Goal: Find contact information: Find contact information

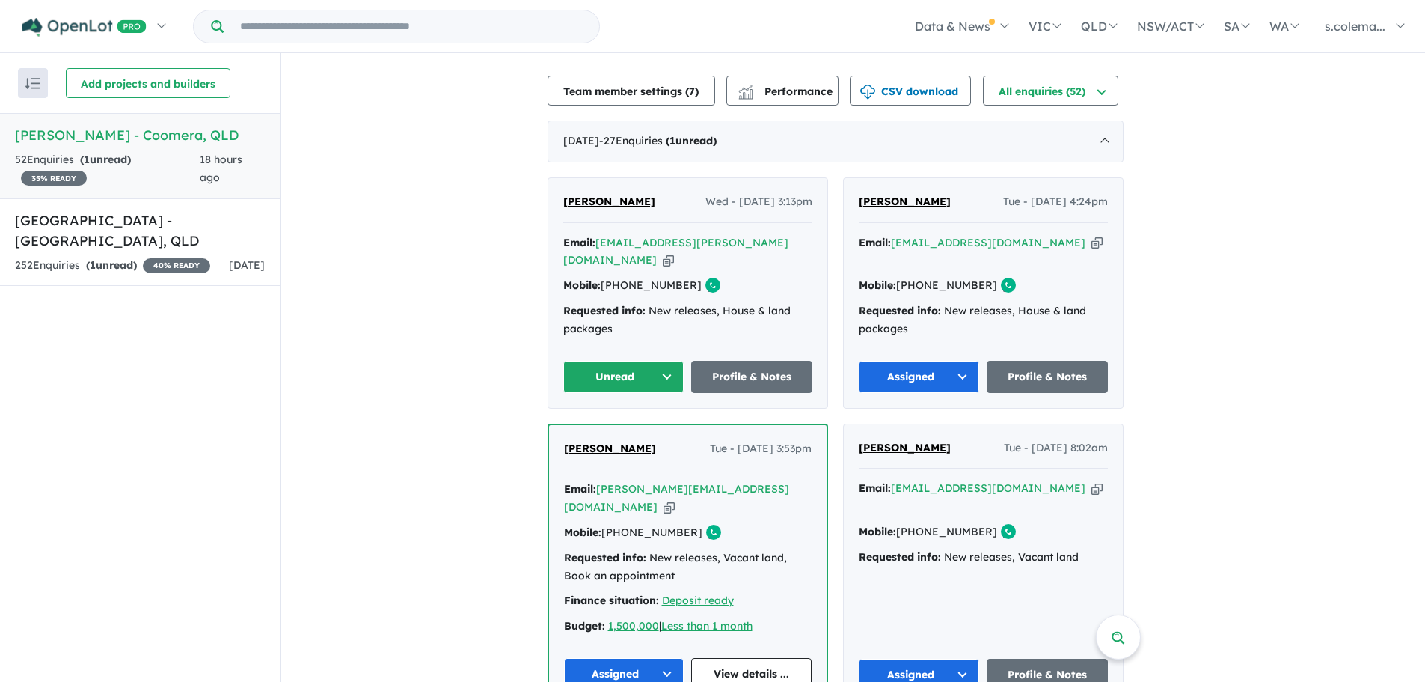
scroll to position [551, 0]
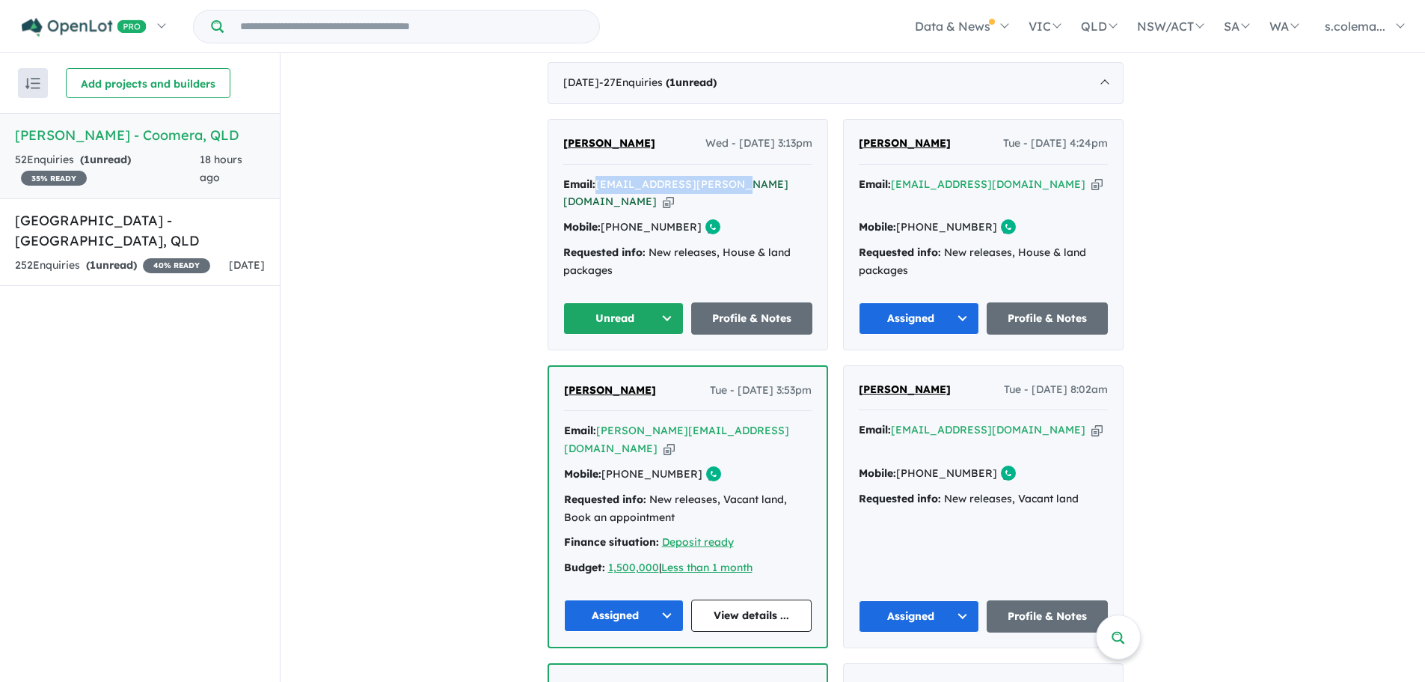
drag, startPoint x: 733, startPoint y: 174, endPoint x: 607, endPoint y: 169, distance: 126.6
click at [607, 176] on div "Email: [PERSON_NAME][EMAIL_ADDRESS][PERSON_NAME][DOMAIN_NAME] Copied!" at bounding box center [687, 194] width 249 height 36
copy a%20Novella%20Waters%20-%20Coomera"] "[EMAIL_ADDRESS][PERSON_NAME][DOMAIN_NAME]"
click at [732, 218] on div "Mobile: [PHONE_NUMBER] Copied!" at bounding box center [687, 227] width 249 height 18
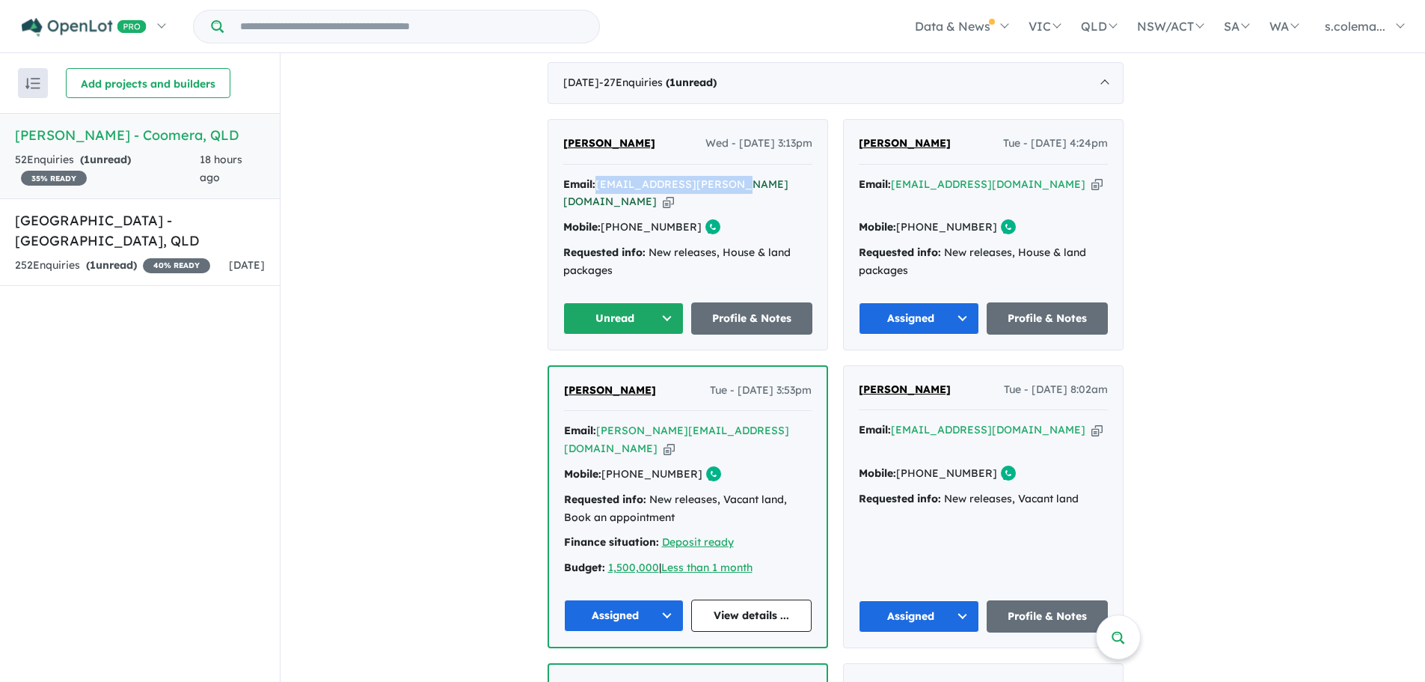
drag, startPoint x: 733, startPoint y: 171, endPoint x: 607, endPoint y: 177, distance: 126.6
click at [607, 176] on div "Email: [PERSON_NAME][EMAIL_ADDRESS][PERSON_NAME][DOMAIN_NAME] Copied!" at bounding box center [687, 194] width 249 height 36
copy a%20Novella%20Waters%20-%20Coomera"] "[EMAIL_ADDRESS][PERSON_NAME][DOMAIN_NAME]"
drag, startPoint x: 1067, startPoint y: 174, endPoint x: 894, endPoint y: 176, distance: 172.9
click at [894, 176] on div "Email: [EMAIL_ADDRESS][DOMAIN_NAME] Copied!" at bounding box center [983, 194] width 249 height 36
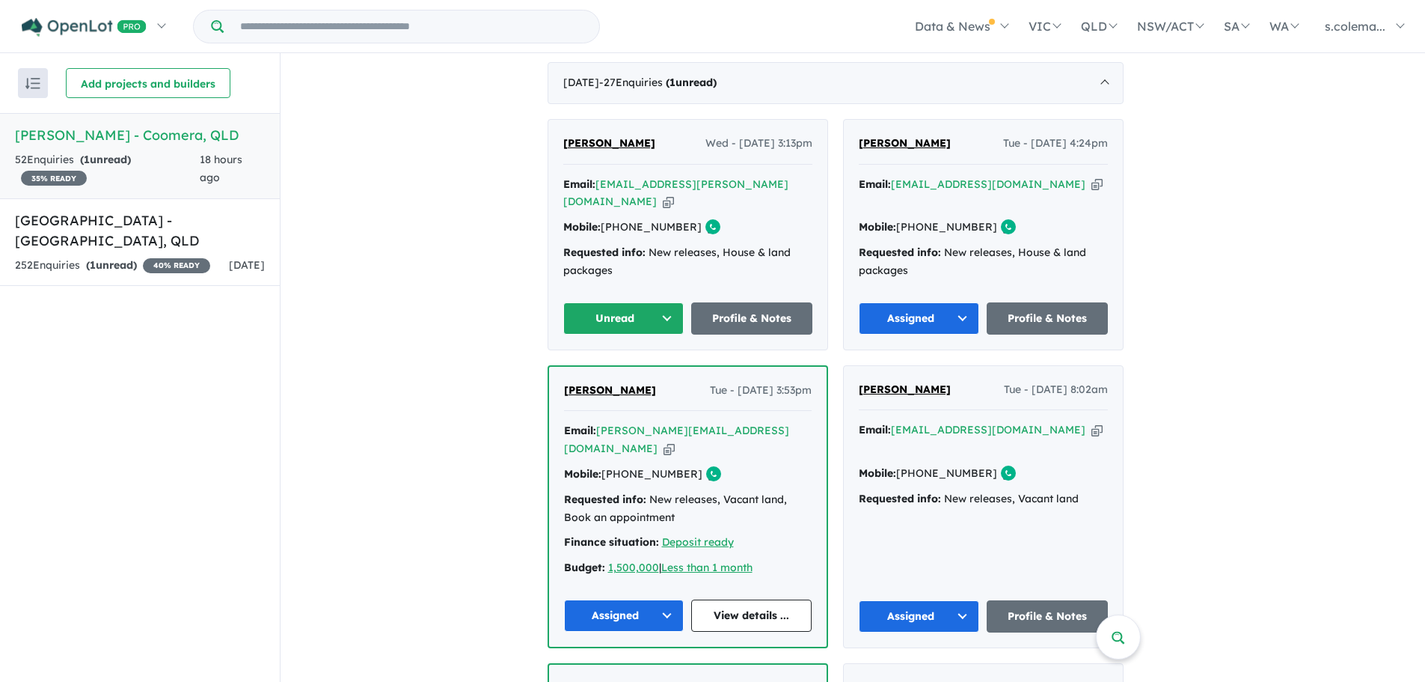
drag, startPoint x: 1045, startPoint y: 201, endPoint x: 1059, endPoint y: 189, distance: 18.6
click at [1045, 201] on div "Email: [EMAIL_ADDRESS][DOMAIN_NAME] Copied! Mobile: [PHONE_NUMBER] Copied! Requ…" at bounding box center [983, 231] width 249 height 111
drag, startPoint x: 1064, startPoint y: 175, endPoint x: 902, endPoint y: 180, distance: 162.4
click at [903, 181] on div "Email: [EMAIL_ADDRESS][DOMAIN_NAME] Copied!" at bounding box center [983, 194] width 249 height 36
copy a%20Novella%20Waters%20-%20Coomera"] "[EMAIL_ADDRESS][DOMAIN_NAME]"
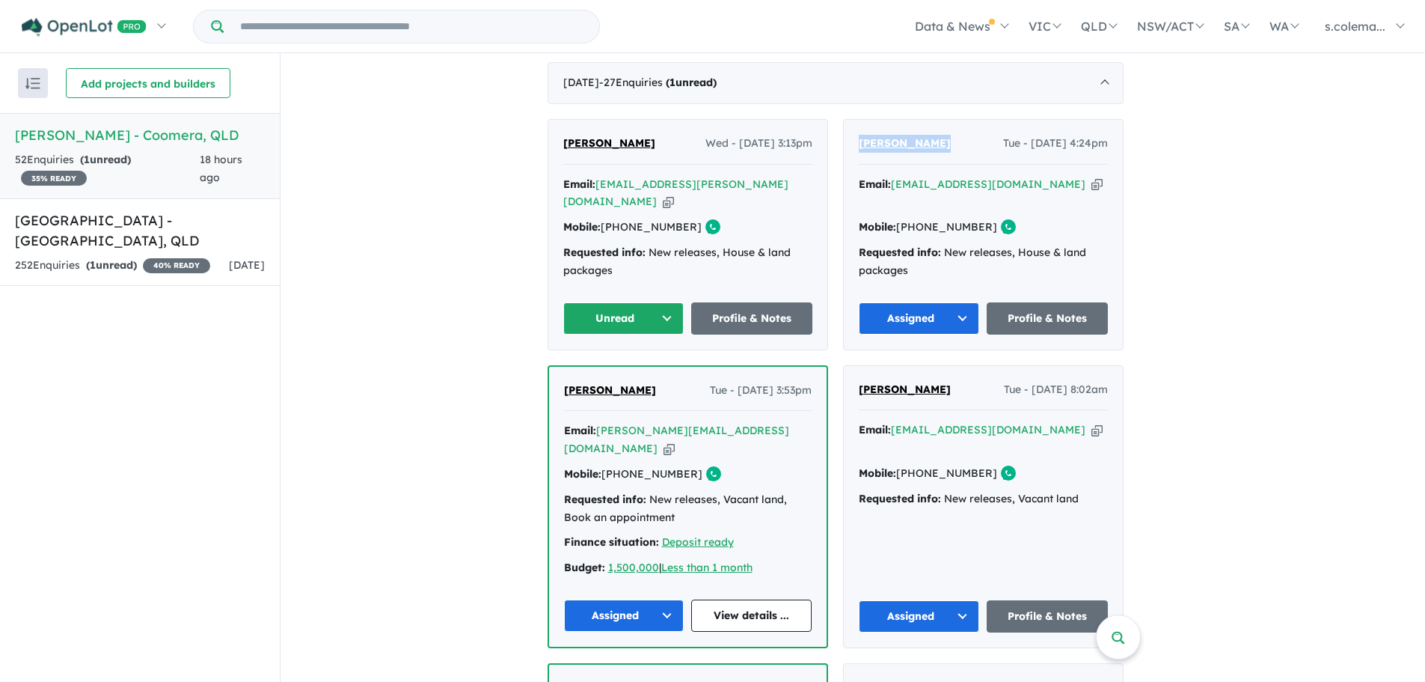
drag, startPoint x: 954, startPoint y: 128, endPoint x: 863, endPoint y: 143, distance: 91.8
click at [863, 143] on div "[PERSON_NAME] Tue - [DATE] 4:24pm Email: [EMAIL_ADDRESS][DOMAIN_NAME] Copied! M…" at bounding box center [983, 235] width 279 height 230
copy span "[PERSON_NAME]"
click at [665, 314] on button "Unread" at bounding box center [623, 318] width 121 height 32
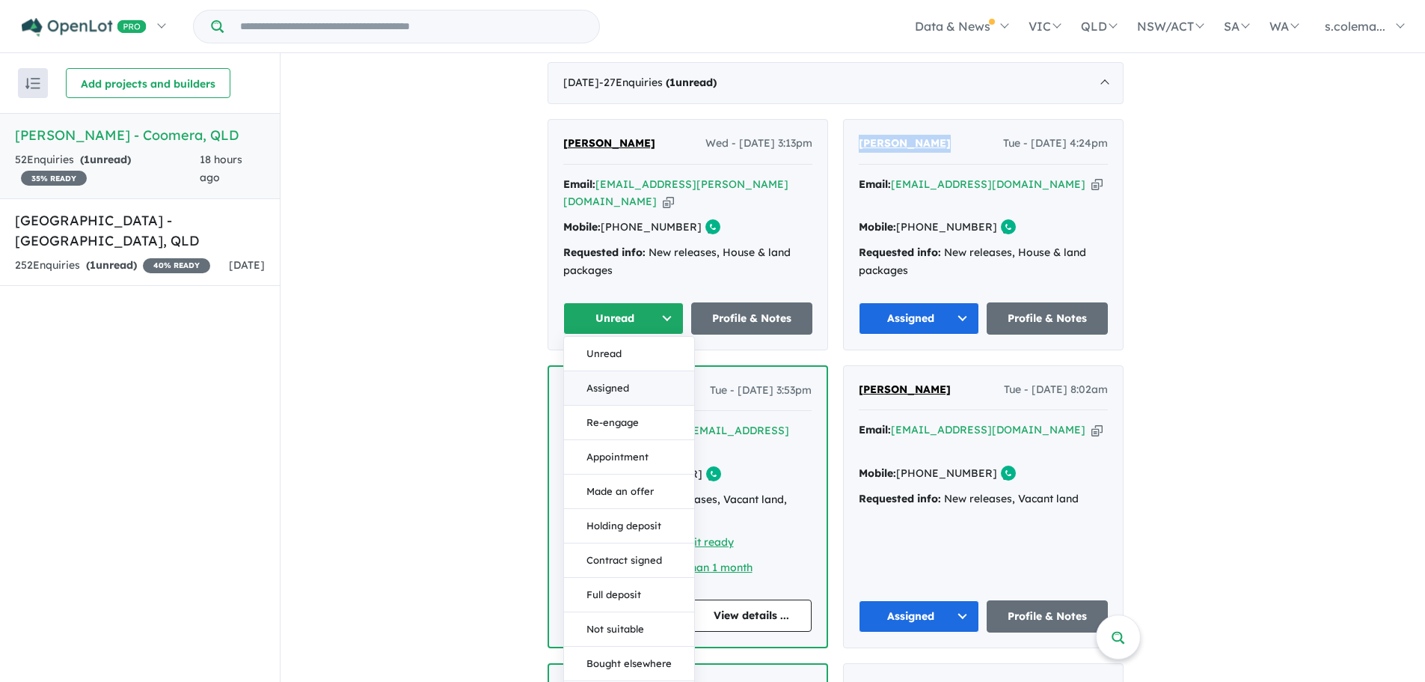
click at [646, 378] on button "Assigned" at bounding box center [629, 388] width 130 height 34
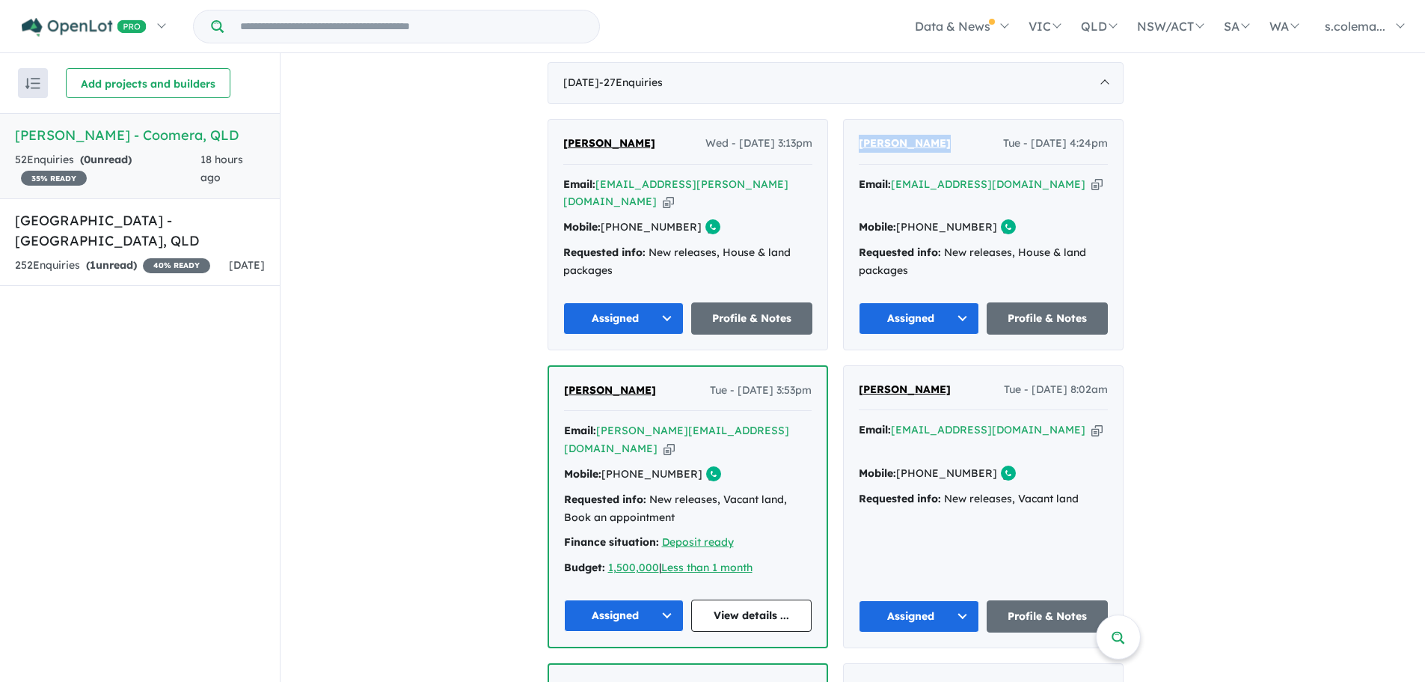
drag, startPoint x: 987, startPoint y: 218, endPoint x: 928, endPoint y: 219, distance: 59.1
click at [928, 219] on div "Mobile: [PHONE_NUMBER] Copied!" at bounding box center [983, 227] width 249 height 18
copy link "409 575 358"
drag, startPoint x: 735, startPoint y: 173, endPoint x: 608, endPoint y: 177, distance: 126.5
click at [608, 177] on div "Email: [PERSON_NAME][EMAIL_ADDRESS][PERSON_NAME][DOMAIN_NAME] Copied!" at bounding box center [687, 194] width 249 height 36
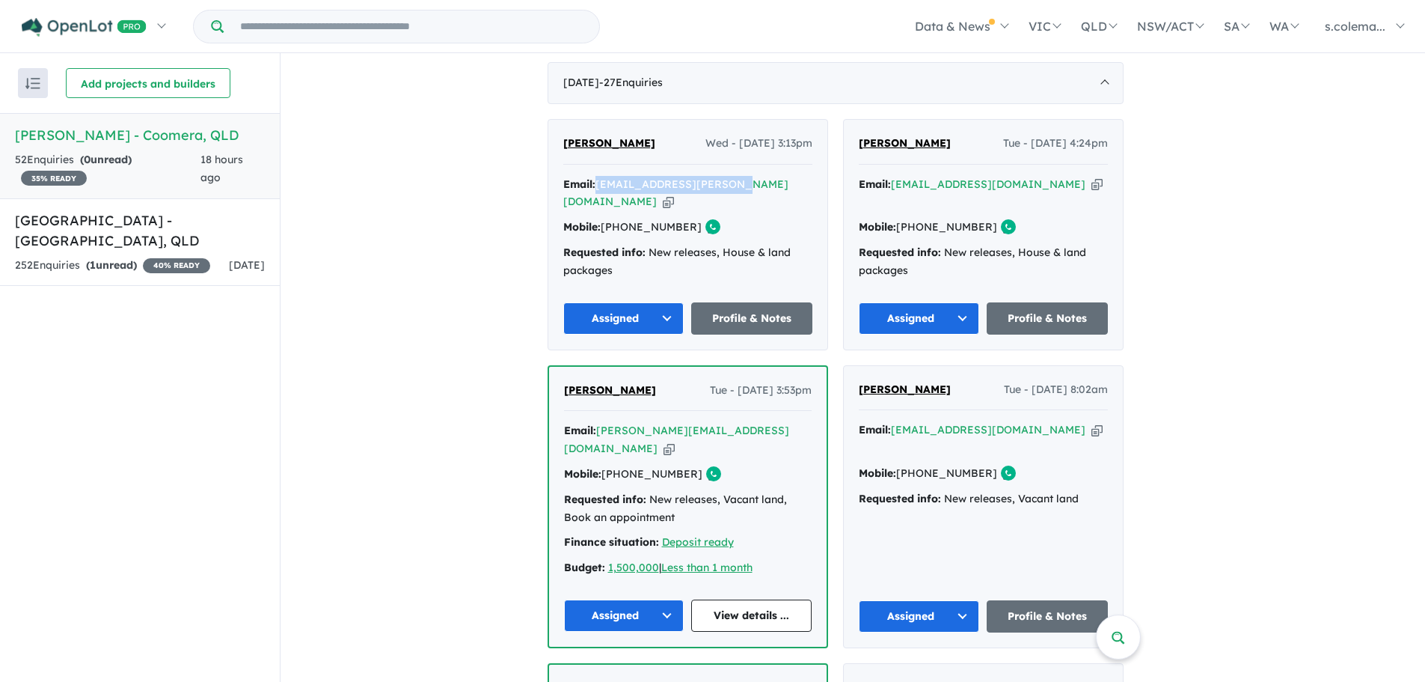
click at [667, 135] on div "[PERSON_NAME] Wed - [DATE] 3:13pm" at bounding box center [687, 150] width 249 height 30
drag, startPoint x: 599, startPoint y: 132, endPoint x: 567, endPoint y: 134, distance: 31.5
click at [567, 133] on div "[PERSON_NAME] Wed - [DATE] 3:13pm Email: [PERSON_NAME][EMAIL_ADDRESS][PERSON_NA…" at bounding box center [687, 235] width 279 height 230
copy span "[PERSON_NAME]"
drag, startPoint x: 737, startPoint y: 173, endPoint x: 608, endPoint y: 178, distance: 129.6
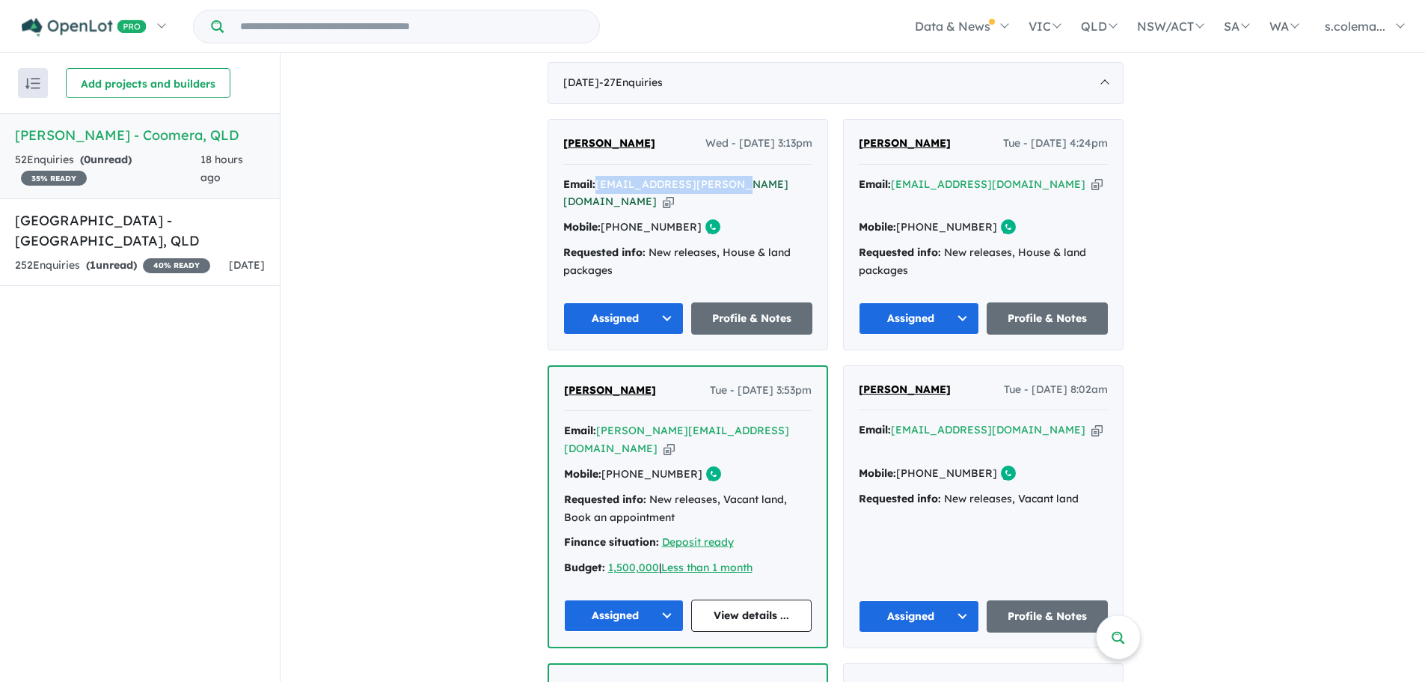
click at [608, 178] on div "Email: [PERSON_NAME][EMAIL_ADDRESS][PERSON_NAME][DOMAIN_NAME] Copied!" at bounding box center [687, 194] width 249 height 36
copy a%20Novella%20Waters%20-%20Coomera"] "[EMAIL_ADDRESS][PERSON_NAME][DOMAIN_NAME]"
drag, startPoint x: 693, startPoint y: 198, endPoint x: 632, endPoint y: 207, distance: 61.2
click at [632, 218] on div "Mobile: [PHONE_NUMBER] Copied!" at bounding box center [687, 227] width 249 height 18
copy link "421 006 361"
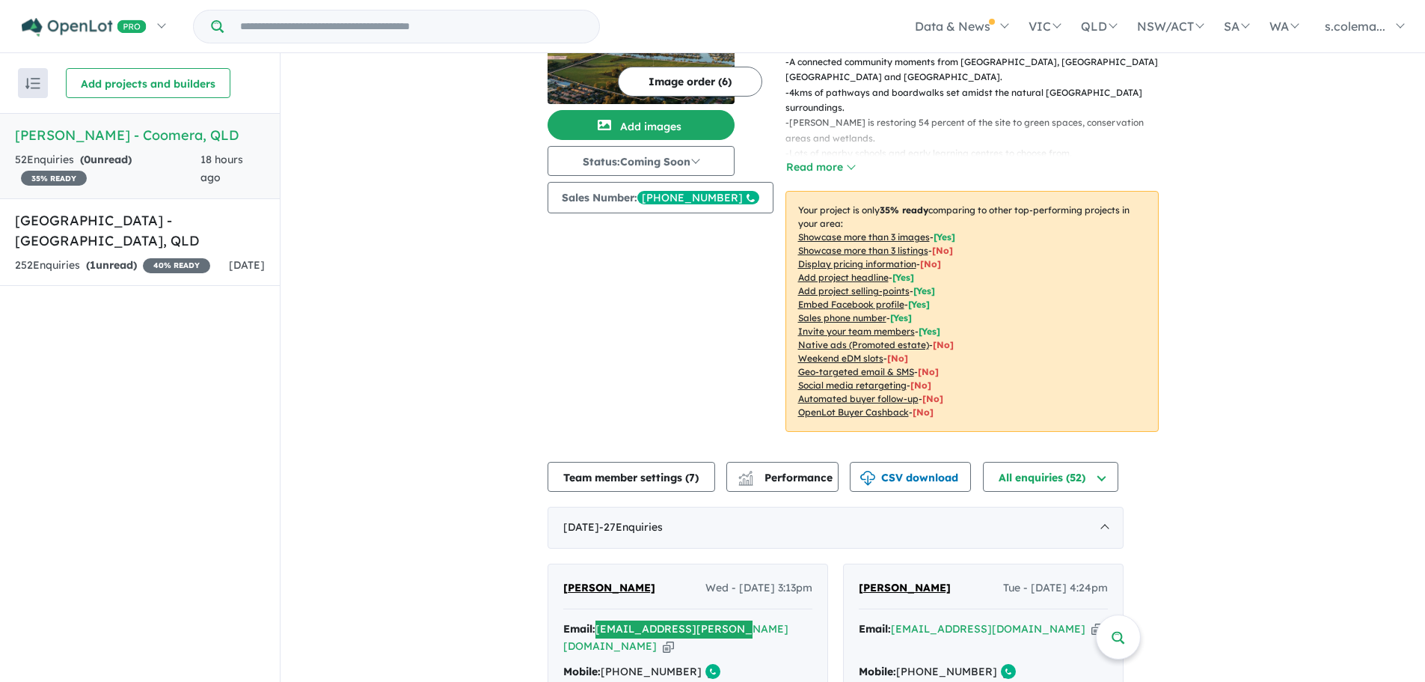
scroll to position [102, 0]
